Goal: Task Accomplishment & Management: Manage account settings

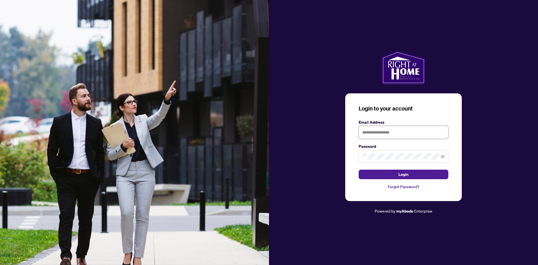
click at [394, 132] on input "text" at bounding box center [404, 132] width 90 height 13
type input "**********"
click at [396, 177] on button "Login" at bounding box center [404, 175] width 90 height 10
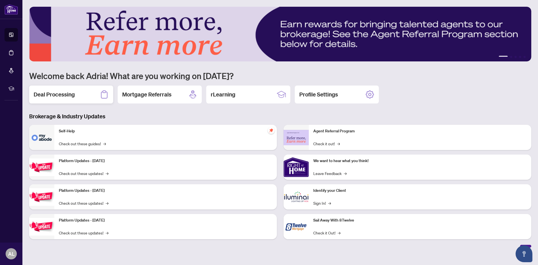
click at [66, 94] on h2 "Deal Processing" at bounding box center [54, 95] width 41 height 8
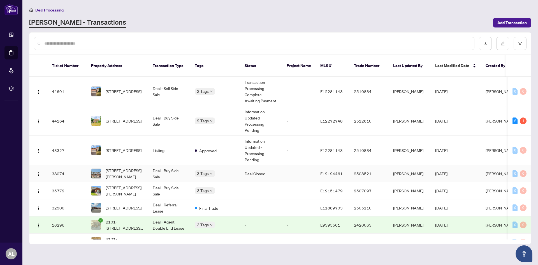
click at [255, 167] on td "Deal Closed" at bounding box center [261, 173] width 42 height 17
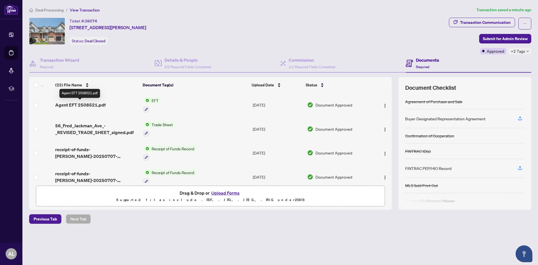
click at [77, 103] on span "Agent EFT 2508521.pdf" at bounding box center [80, 105] width 50 height 7
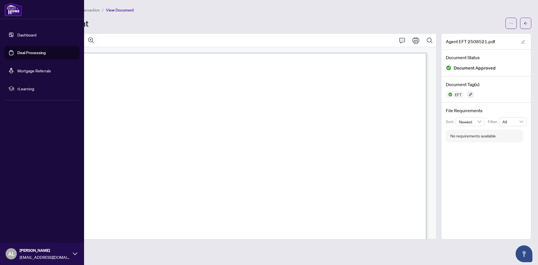
click at [34, 35] on link "Dashboard" at bounding box center [26, 34] width 19 height 5
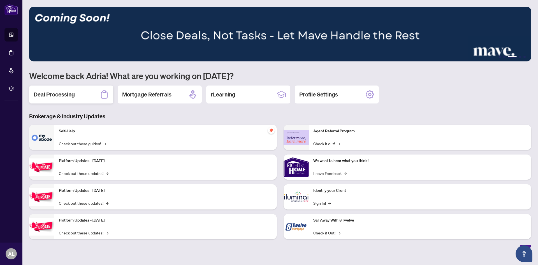
click at [66, 96] on h2 "Deal Processing" at bounding box center [54, 95] width 41 height 8
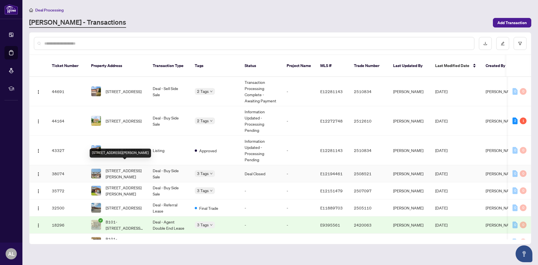
click at [112, 167] on span "[STREET_ADDRESS][PERSON_NAME]" at bounding box center [125, 173] width 38 height 12
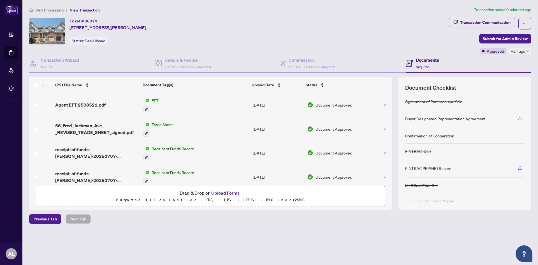
click at [153, 100] on span "EFT" at bounding box center [154, 100] width 11 height 6
click at [133, 129] on span "EFT" at bounding box center [132, 128] width 11 height 6
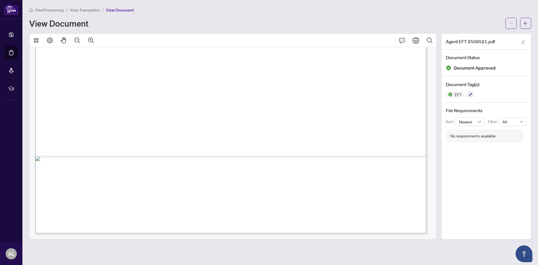
scroll to position [323, 0]
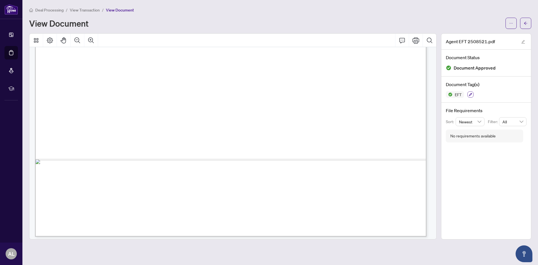
click at [471, 94] on icon "button" at bounding box center [470, 94] width 3 height 3
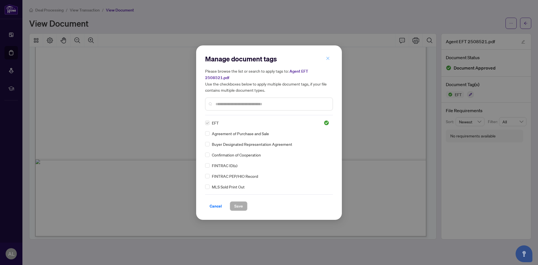
click at [328, 60] on icon "close" at bounding box center [328, 58] width 3 height 3
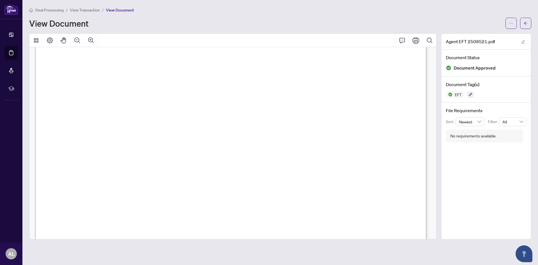
scroll to position [0, 0]
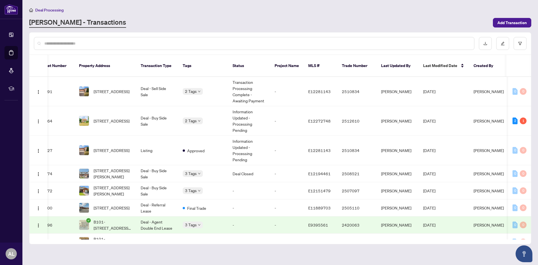
scroll to position [0, 48]
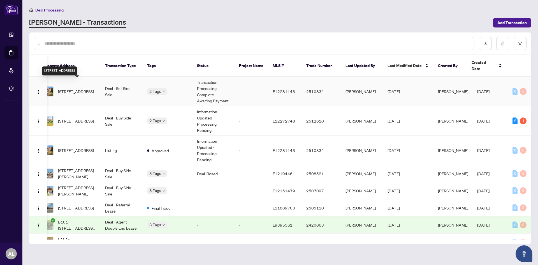
click at [68, 88] on span "[STREET_ADDRESS]" at bounding box center [76, 91] width 36 height 6
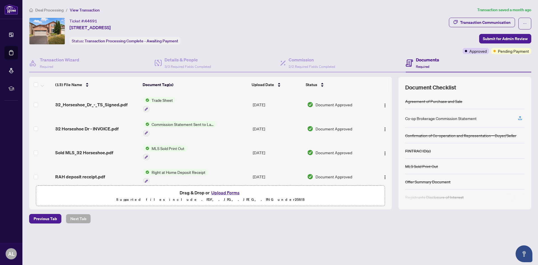
click at [164, 101] on span "Trade Sheet" at bounding box center [162, 100] width 26 height 6
click at [148, 127] on span "Trade Sheet" at bounding box center [147, 128] width 26 height 6
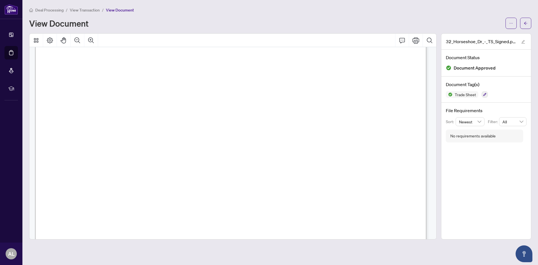
scroll to position [209, 0]
